Goal: Information Seeking & Learning: Learn about a topic

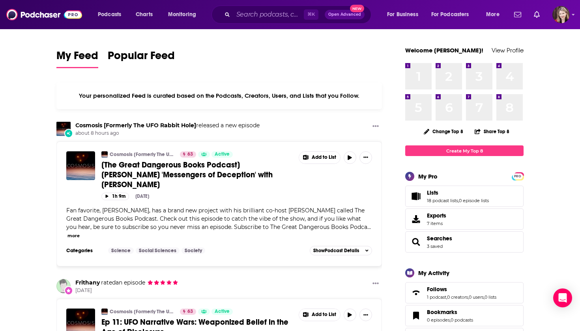
click at [228, 12] on div "⌘ K Open Advanced New" at bounding box center [291, 15] width 160 height 18
click at [227, 14] on icon "Search podcasts, credits, & more..." at bounding box center [227, 14] width 4 height 4
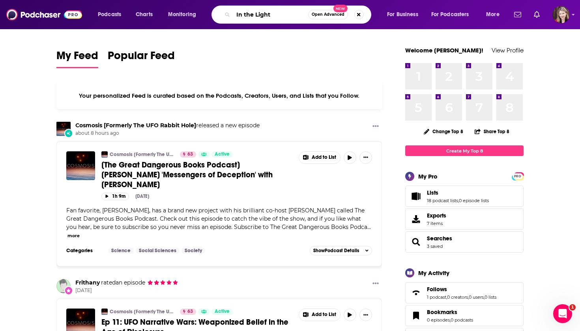
type input "In the Light"
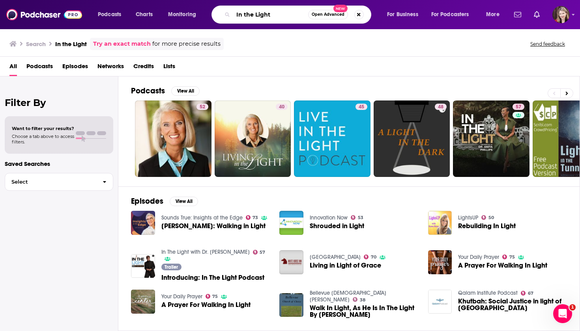
drag, startPoint x: 280, startPoint y: 14, endPoint x: 229, endPoint y: 12, distance: 50.9
click at [229, 12] on div "In the Light Open Advanced New" at bounding box center [291, 15] width 160 height 18
type input "[PERSON_NAME] [PERSON_NAME]"
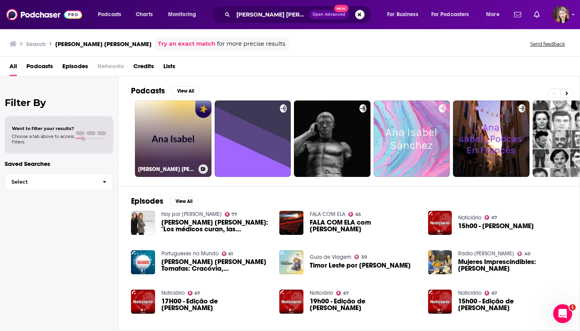
click at [167, 134] on link "[PERSON_NAME] [PERSON_NAME]" at bounding box center [173, 139] width 77 height 77
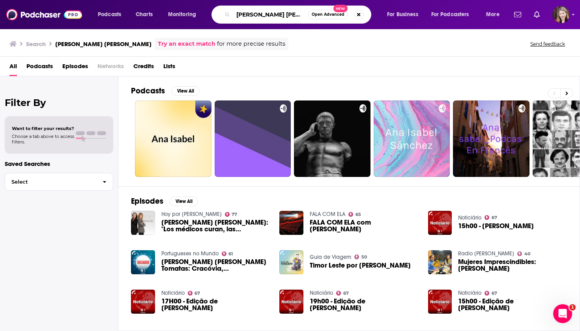
click at [233, 14] on input "[PERSON_NAME] [PERSON_NAME]" at bounding box center [270, 14] width 75 height 13
type input "A"
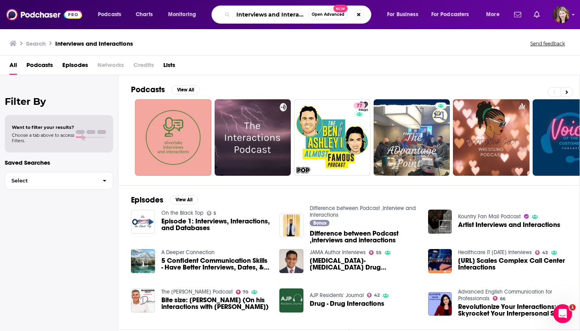
click at [300, 15] on input "Interviews and Interactions" at bounding box center [270, 14] width 75 height 13
type input "Interviews and Intetions"
drag, startPoint x: 234, startPoint y: 13, endPoint x: 348, endPoint y: 16, distance: 113.6
click at [348, 16] on div "Interviews and Intetions Open Advanced New" at bounding box center [291, 15] width 160 height 18
type input "[PERSON_NAME]"
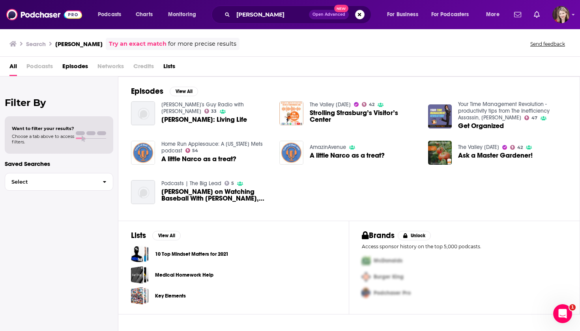
click at [185, 118] on span "[PERSON_NAME]: Living Life" at bounding box center [204, 119] width 86 height 7
